Goal: Navigation & Orientation: Find specific page/section

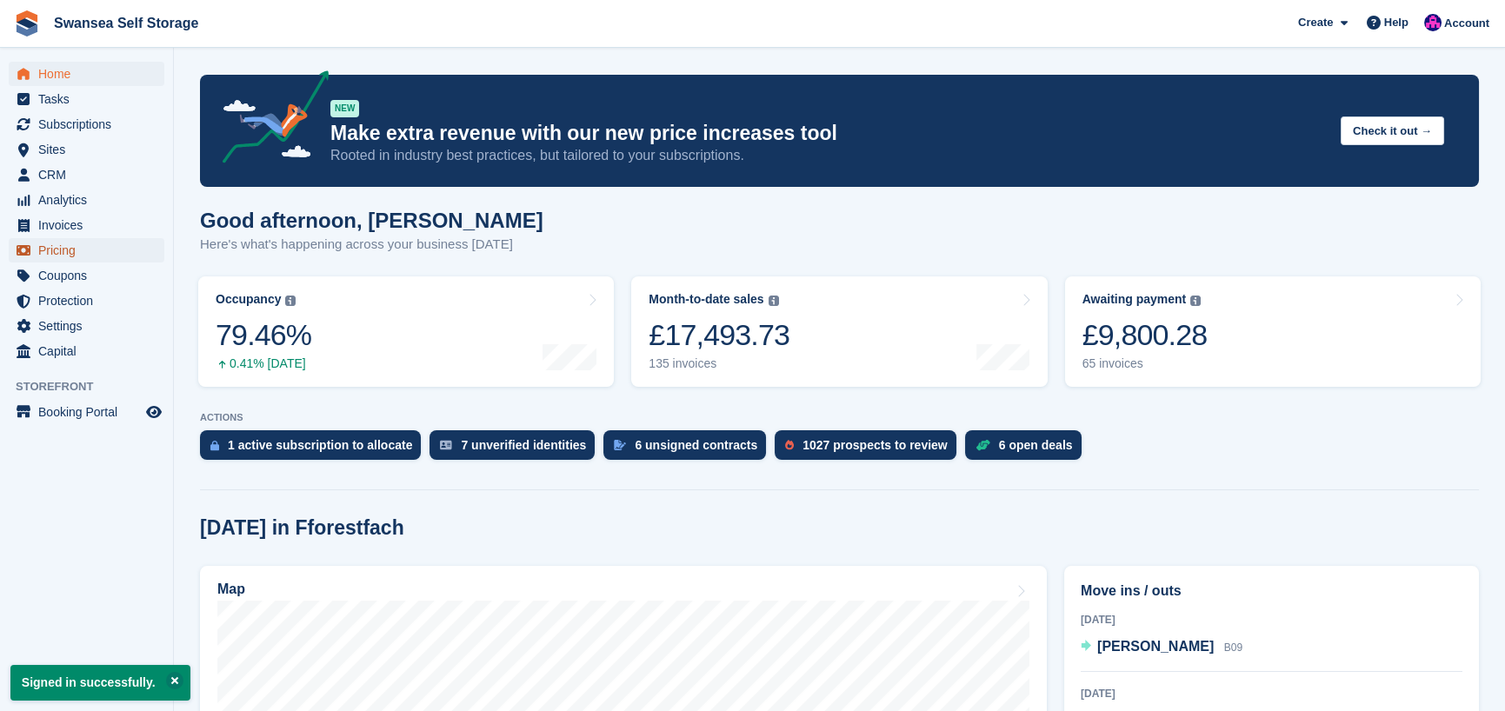
click at [63, 249] on span "Pricing" at bounding box center [90, 250] width 104 height 24
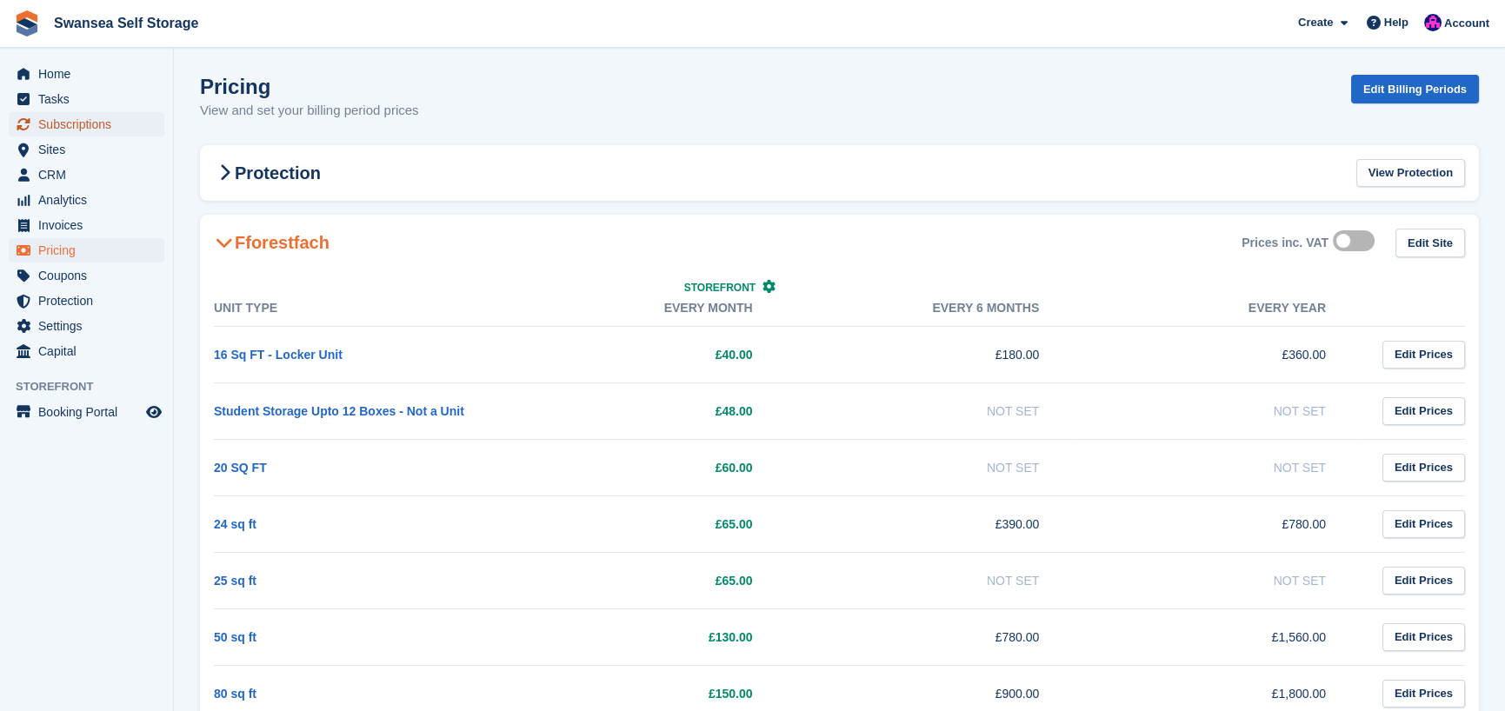
click at [85, 123] on span "Subscriptions" at bounding box center [90, 124] width 104 height 24
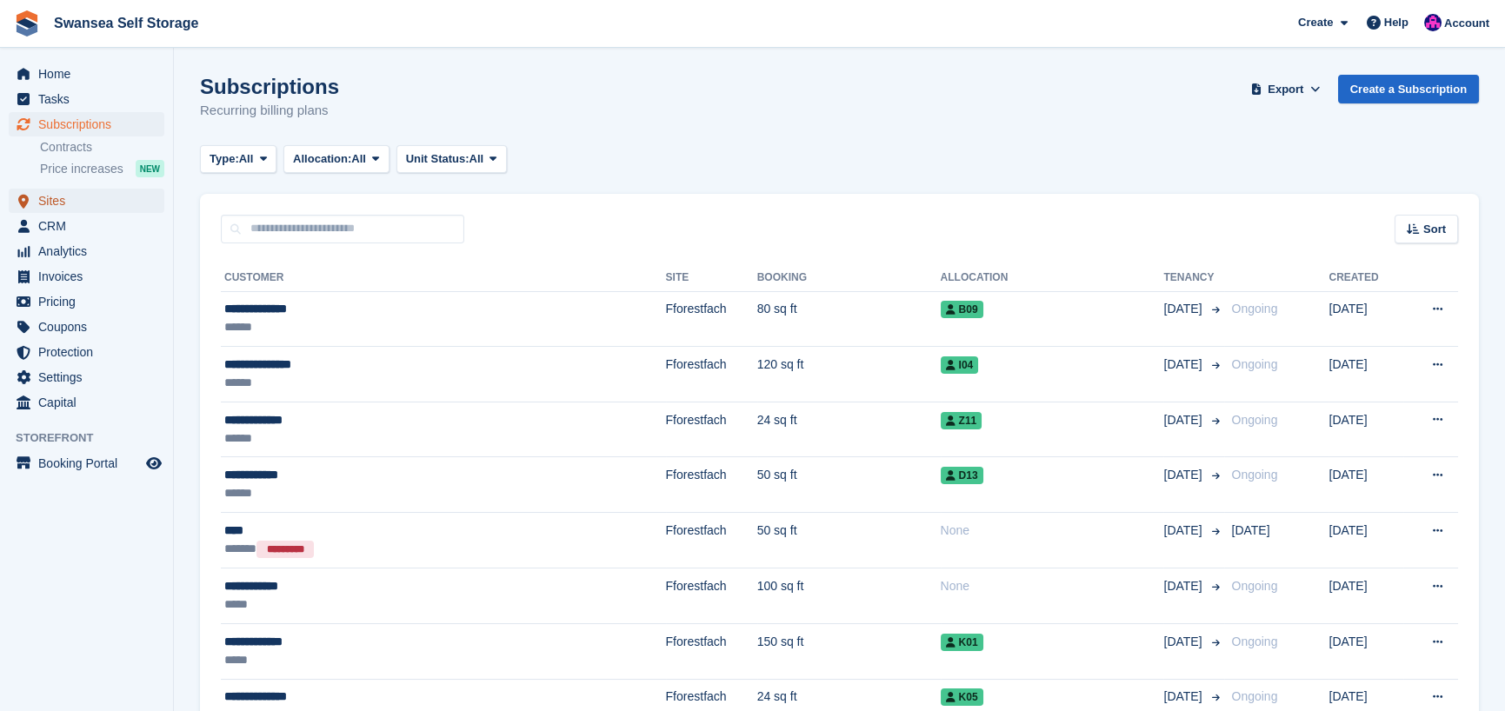
click at [76, 207] on span "Sites" at bounding box center [90, 201] width 104 height 24
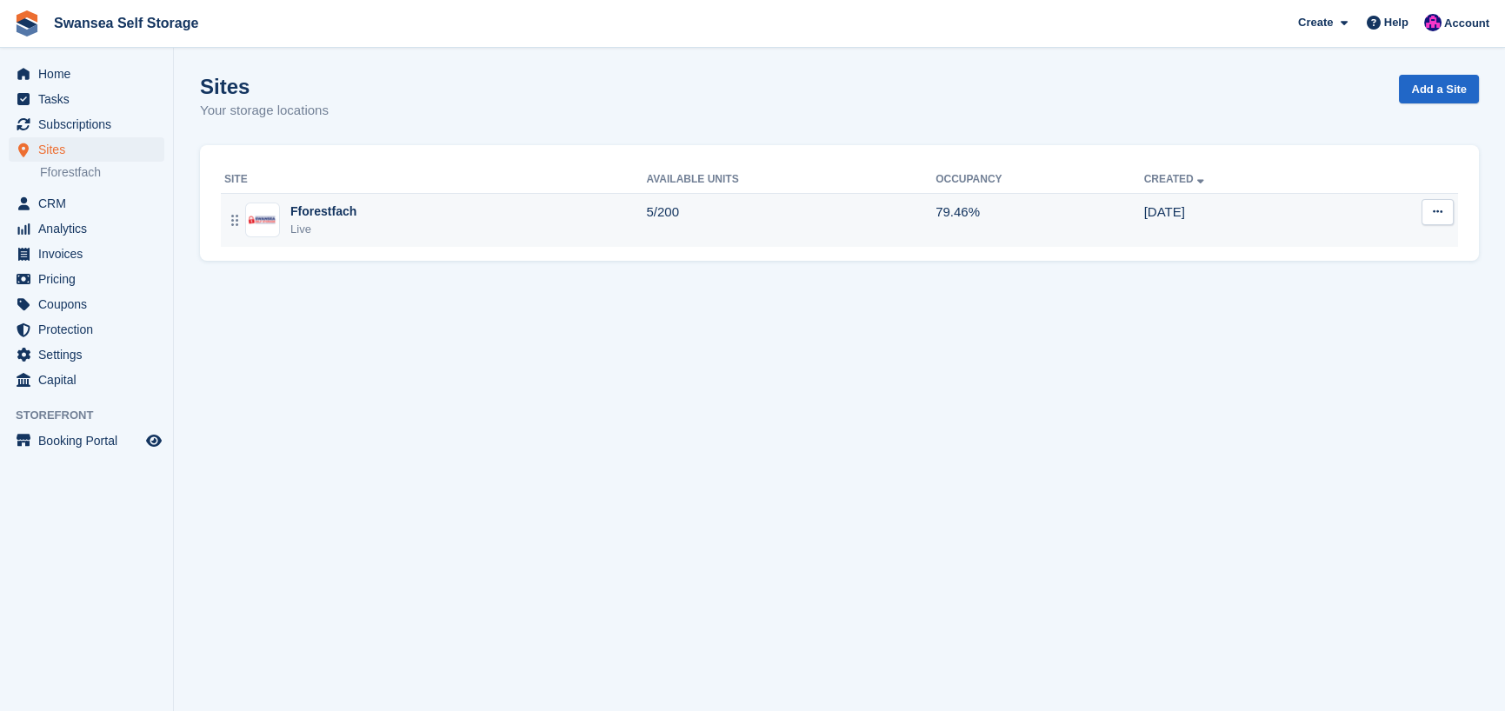
click at [328, 224] on div "Live" at bounding box center [323, 229] width 66 height 17
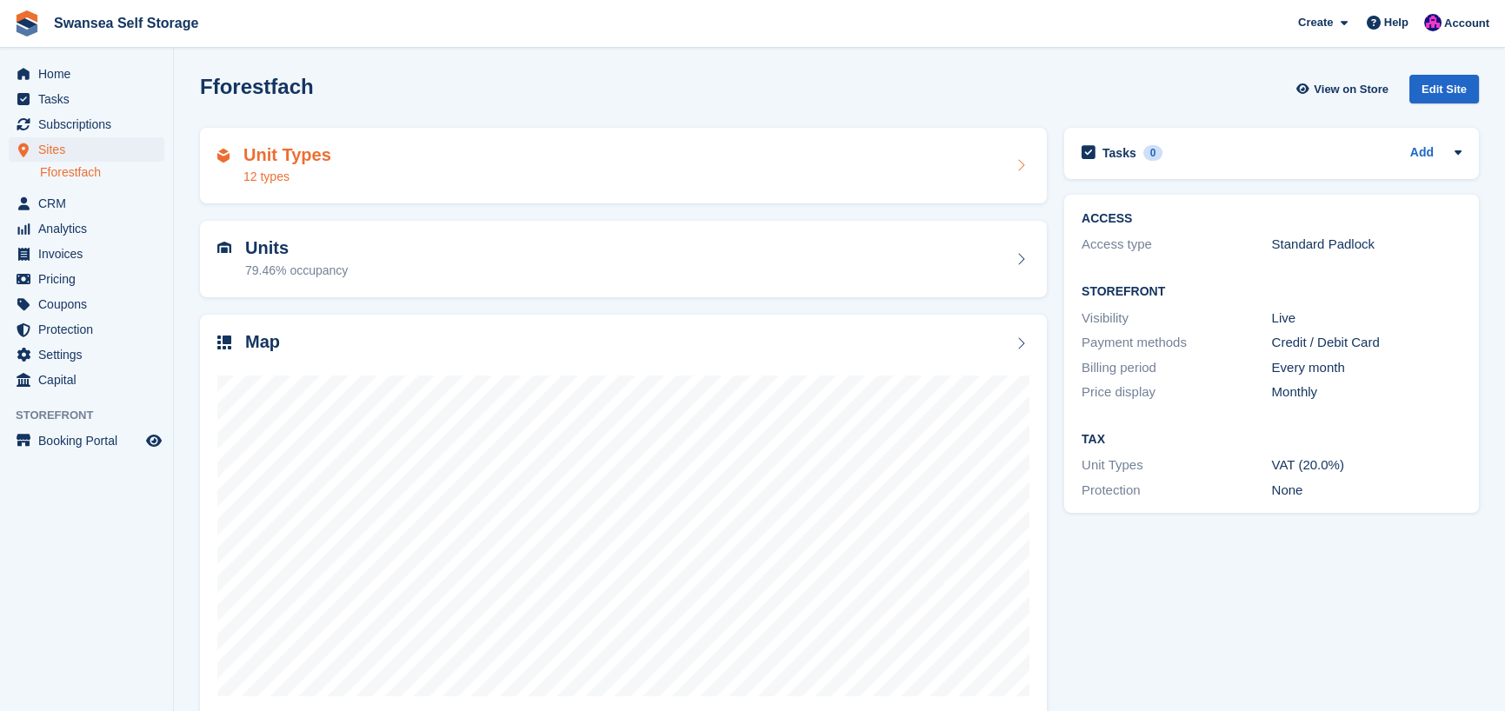
click at [301, 163] on h2 "Unit Types" at bounding box center [287, 155] width 88 height 20
click at [299, 256] on h2 "Units" at bounding box center [296, 248] width 103 height 20
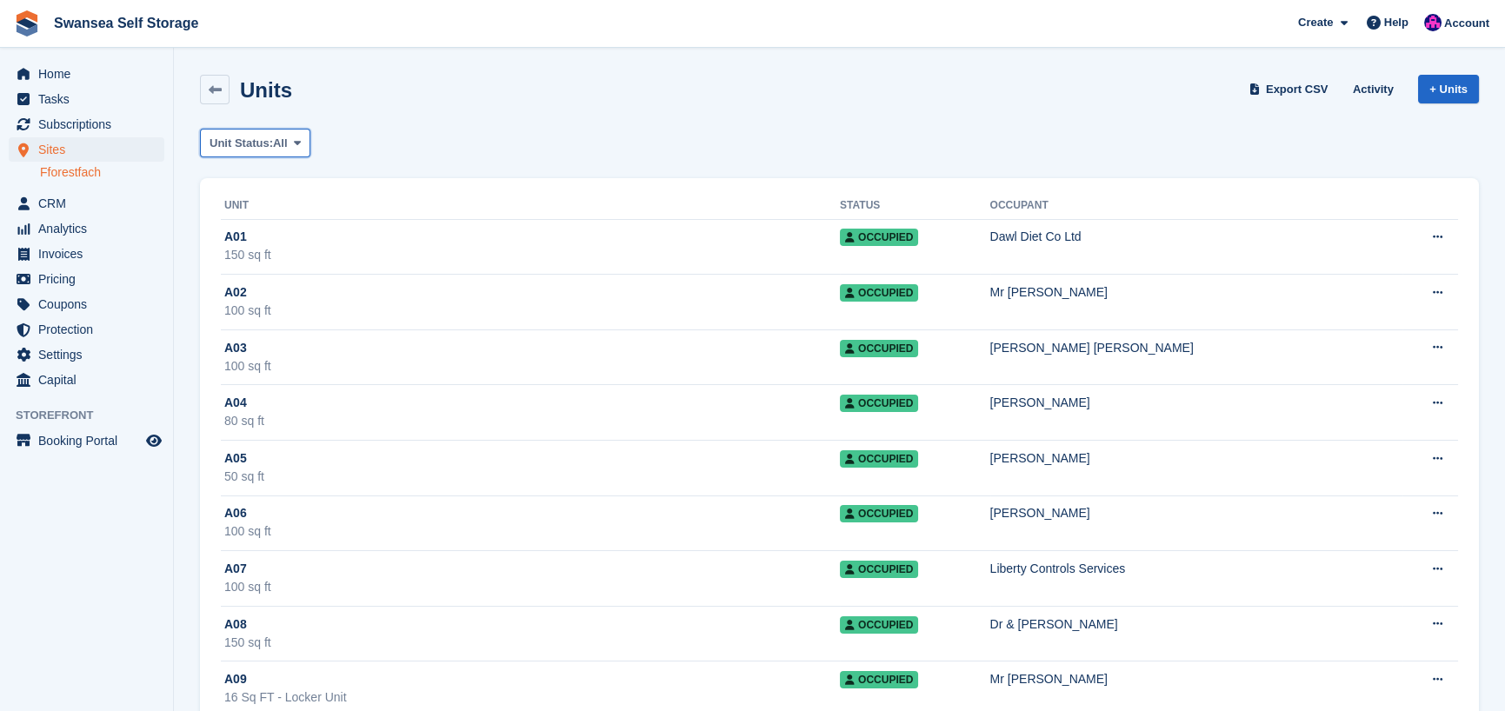
click at [245, 138] on span "Unit Status:" at bounding box center [240, 143] width 63 height 17
click at [279, 219] on link "Available" at bounding box center [283, 215] width 151 height 31
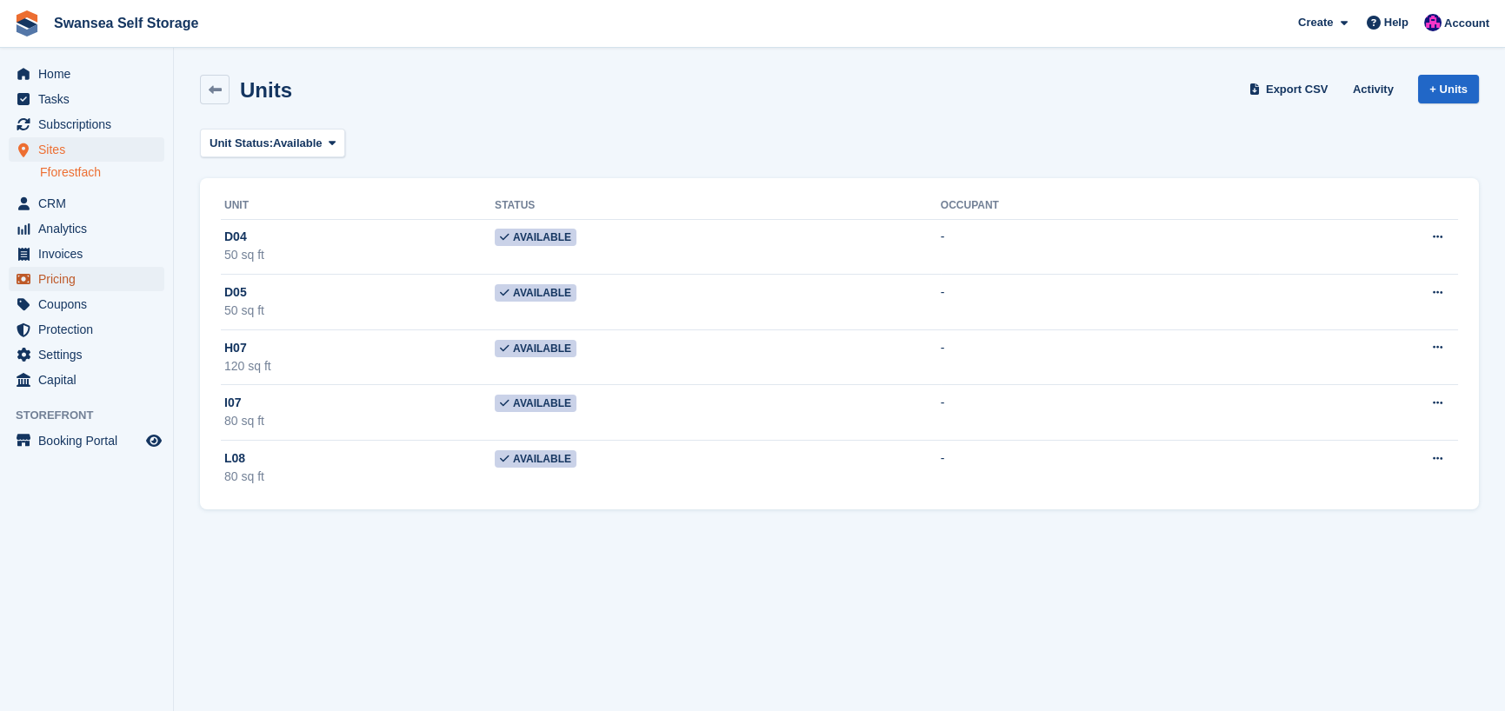
click at [83, 276] on span "Pricing" at bounding box center [90, 279] width 104 height 24
